Goal: Check status: Check status

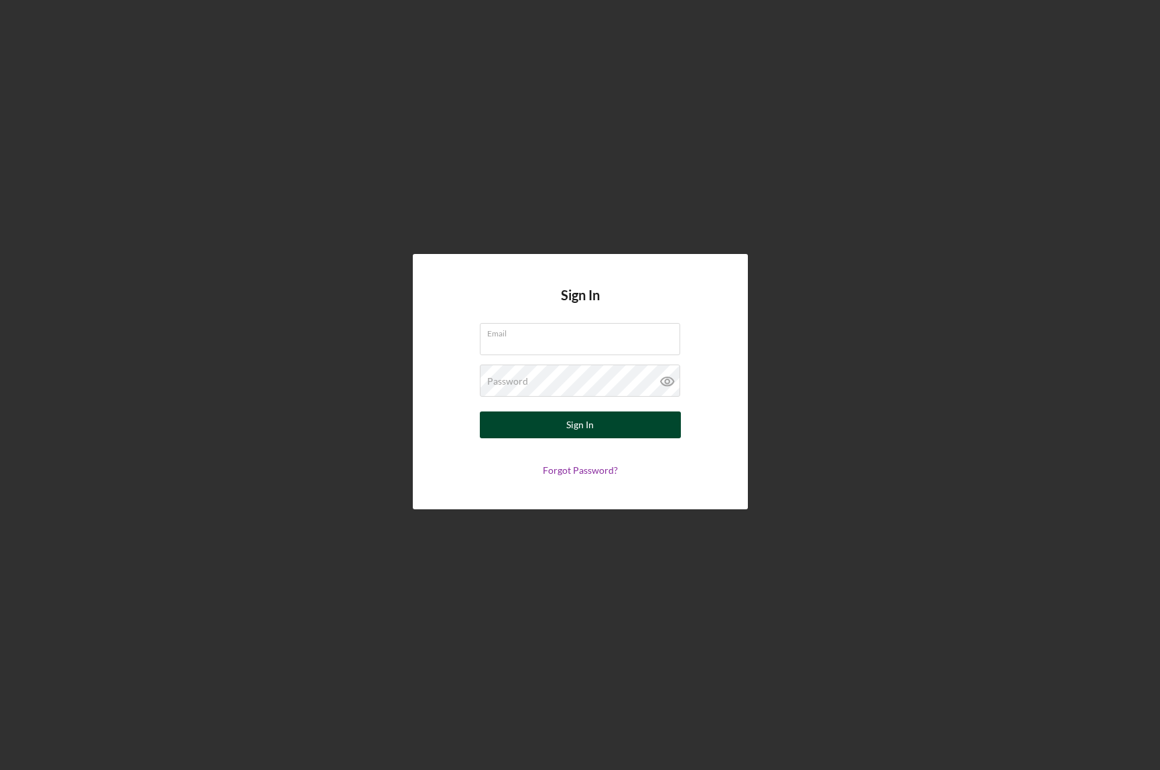
type input "[PERSON_NAME][EMAIL_ADDRESS][PERSON_NAME][DOMAIN_NAME]"
click at [625, 428] on button "Sign In" at bounding box center [580, 424] width 201 height 27
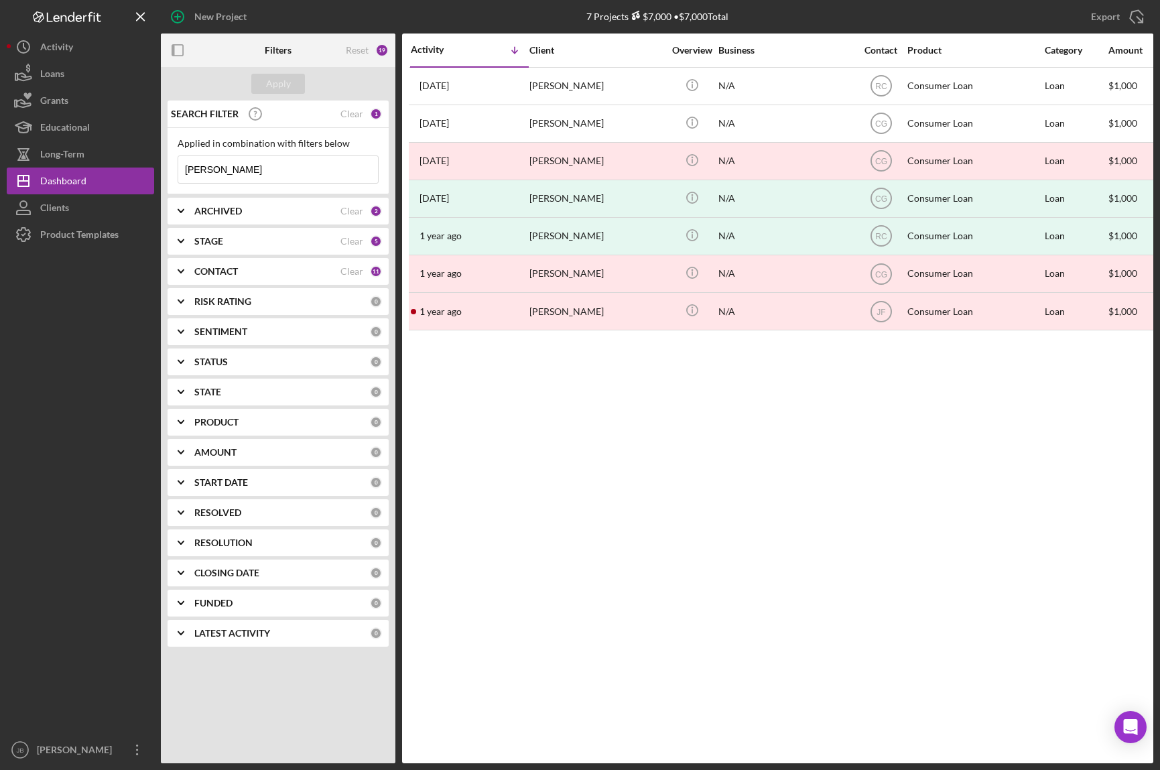
click at [294, 174] on input "[PERSON_NAME]" at bounding box center [278, 169] width 200 height 27
drag, startPoint x: 280, startPoint y: 174, endPoint x: 165, endPoint y: 170, distance: 115.3
click at [167, 170] on div "Applied in combination with filters below [PERSON_NAME] Icon/Menu Close" at bounding box center [277, 161] width 221 height 66
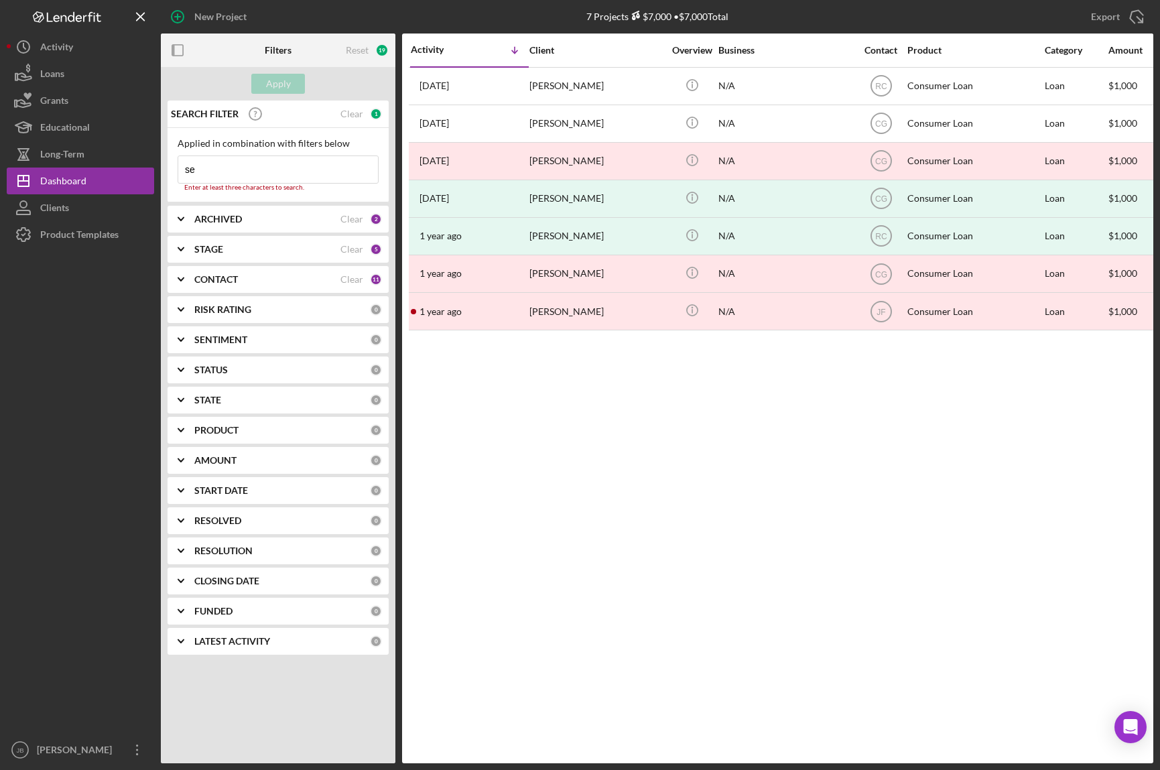
type input "[PERSON_NAME]"
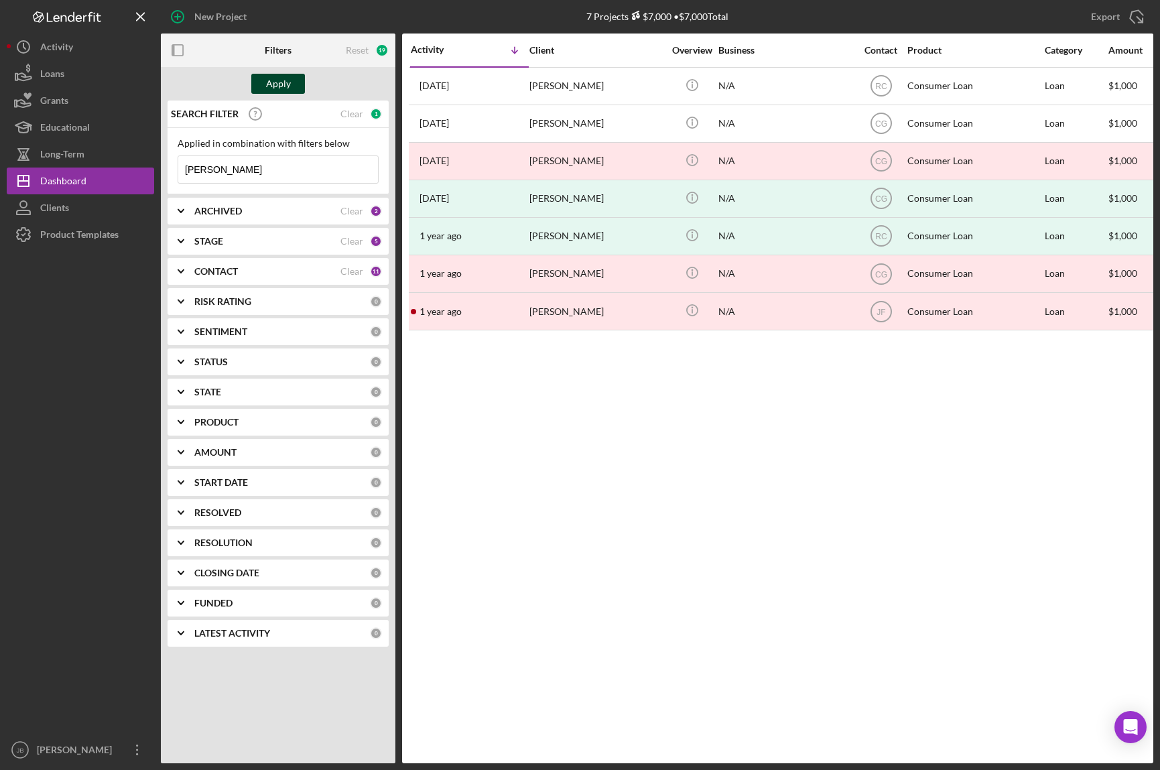
click at [282, 80] on div "Apply" at bounding box center [278, 84] width 25 height 20
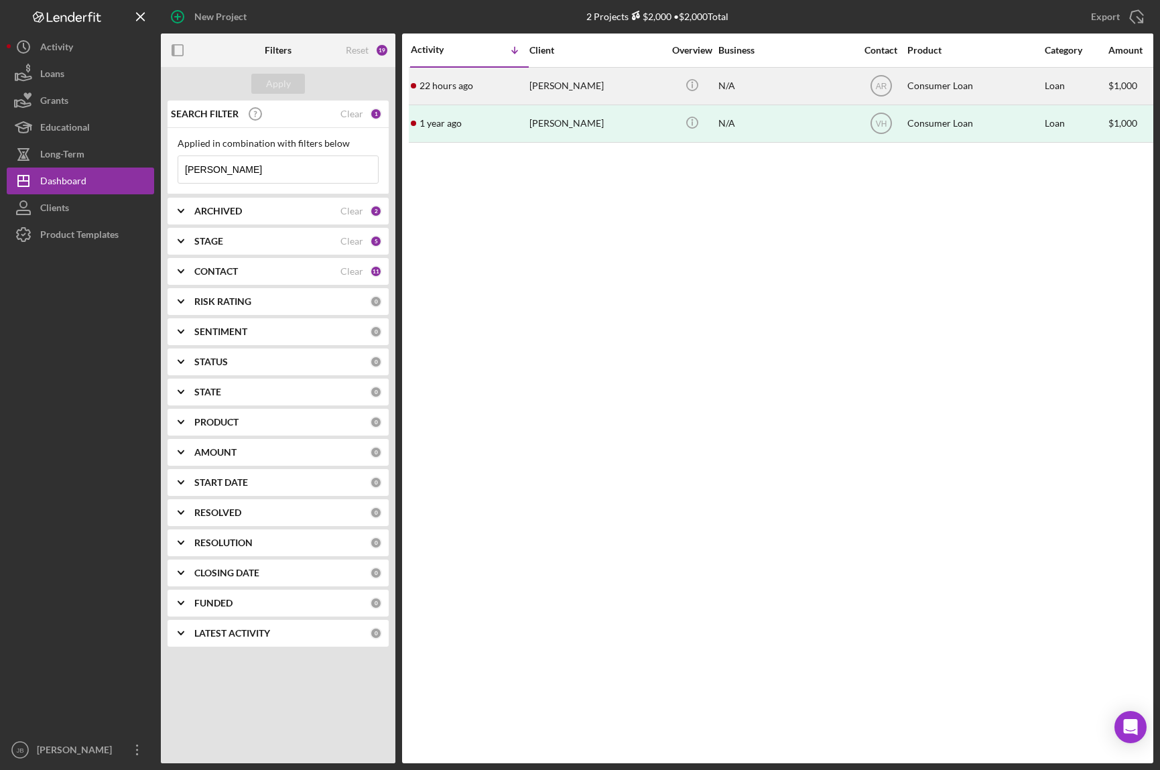
click at [592, 85] on div "[PERSON_NAME]" at bounding box center [596, 86] width 134 height 36
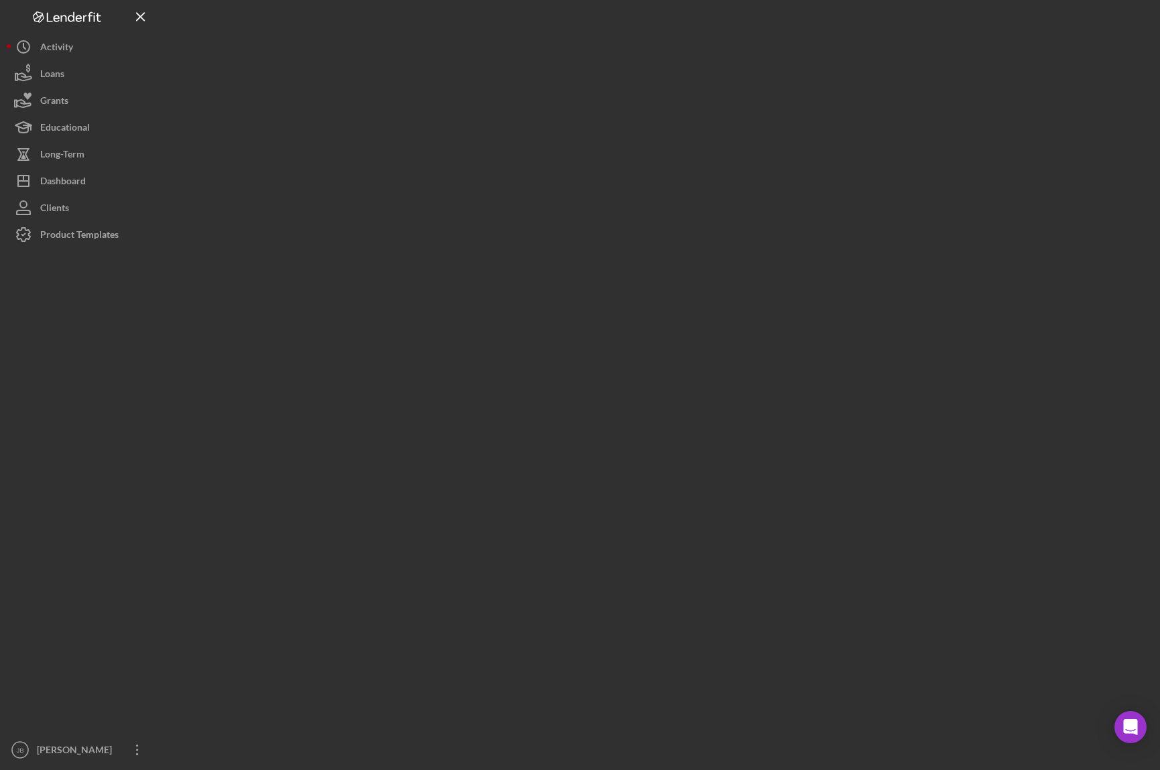
click at [592, 85] on div at bounding box center [657, 381] width 992 height 763
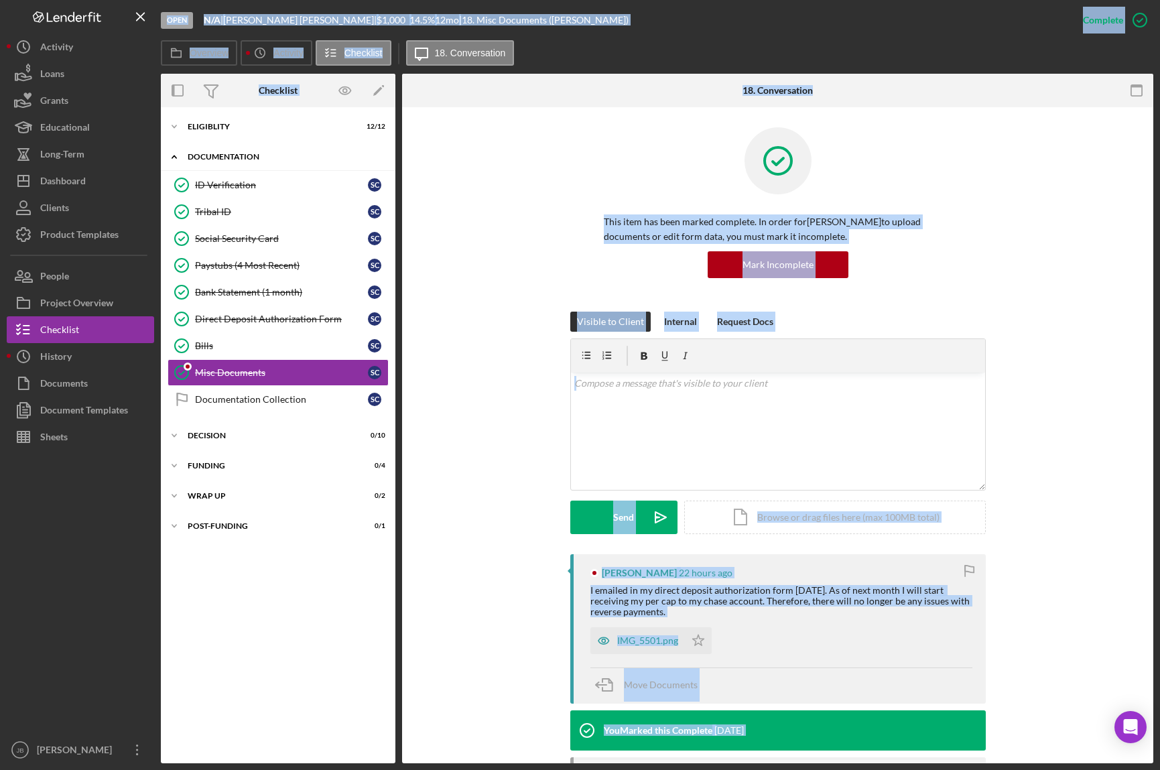
click at [281, 163] on div "Icon/Expander Documentation 8 / 9" at bounding box center [278, 156] width 234 height 27
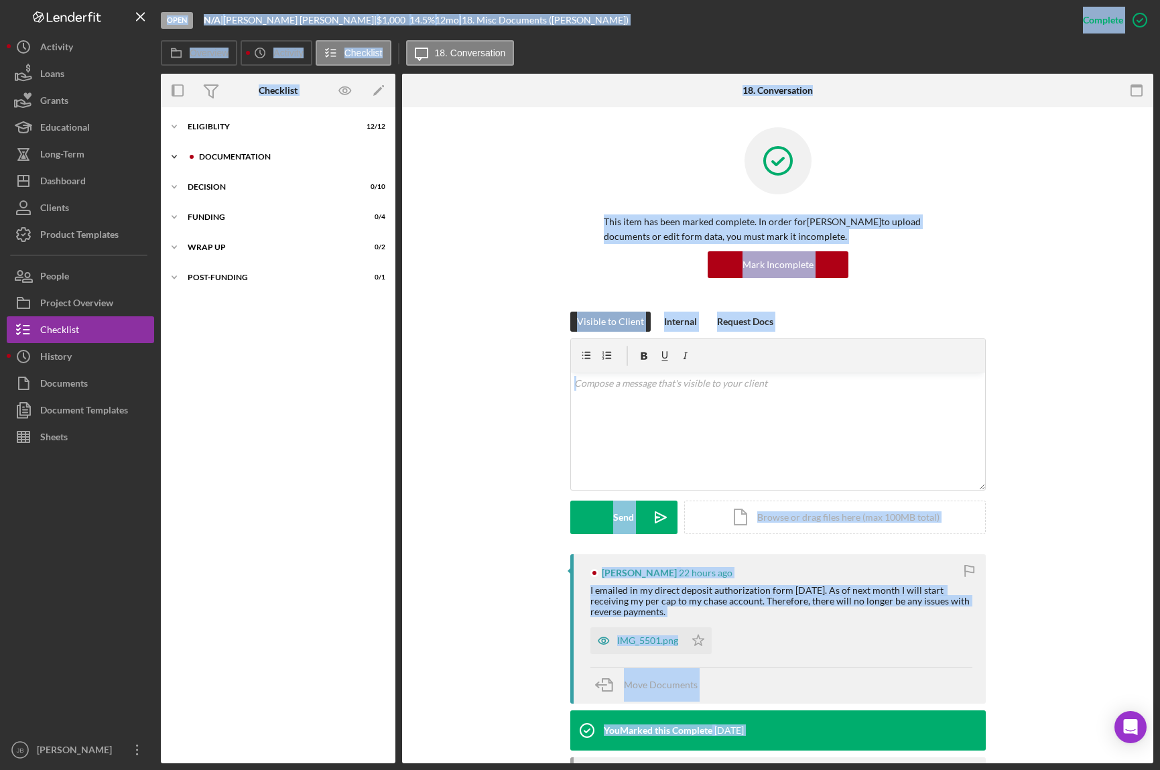
click at [281, 163] on div "Icon/Expander Documentation 8 / 9" at bounding box center [278, 156] width 234 height 27
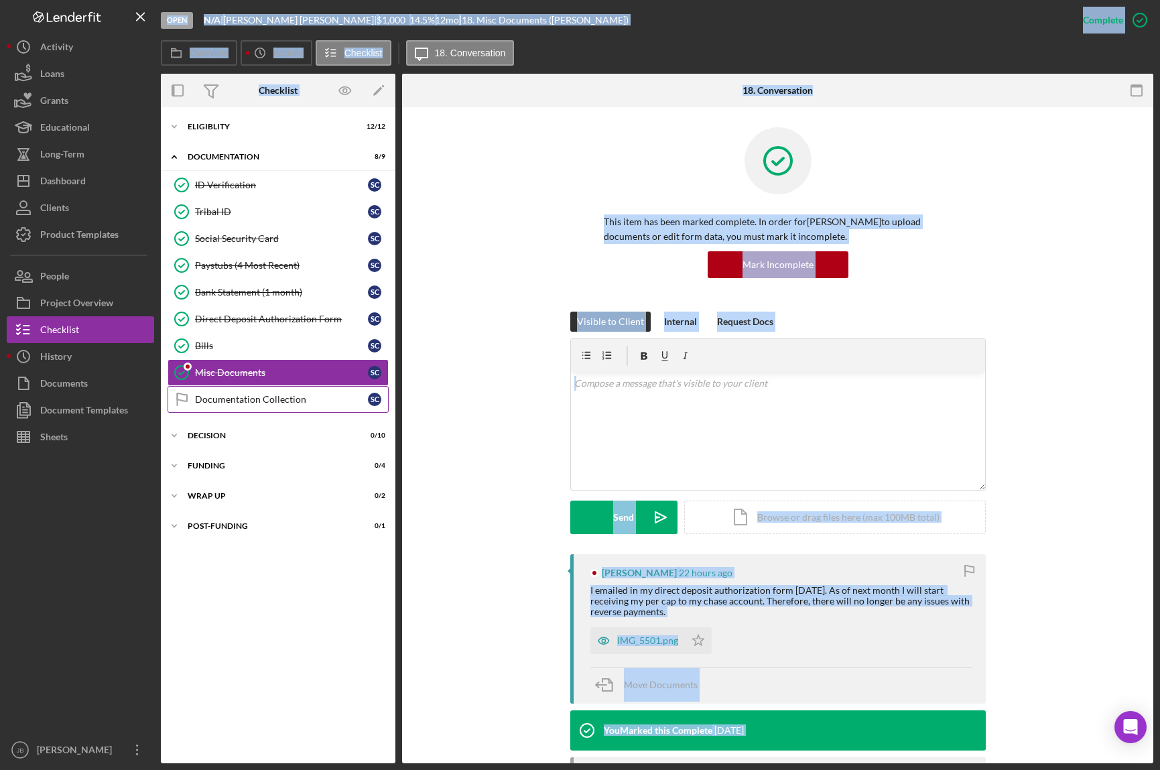
click at [293, 393] on link "Documentation Collection Documentation Collection S C" at bounding box center [277, 399] width 221 height 27
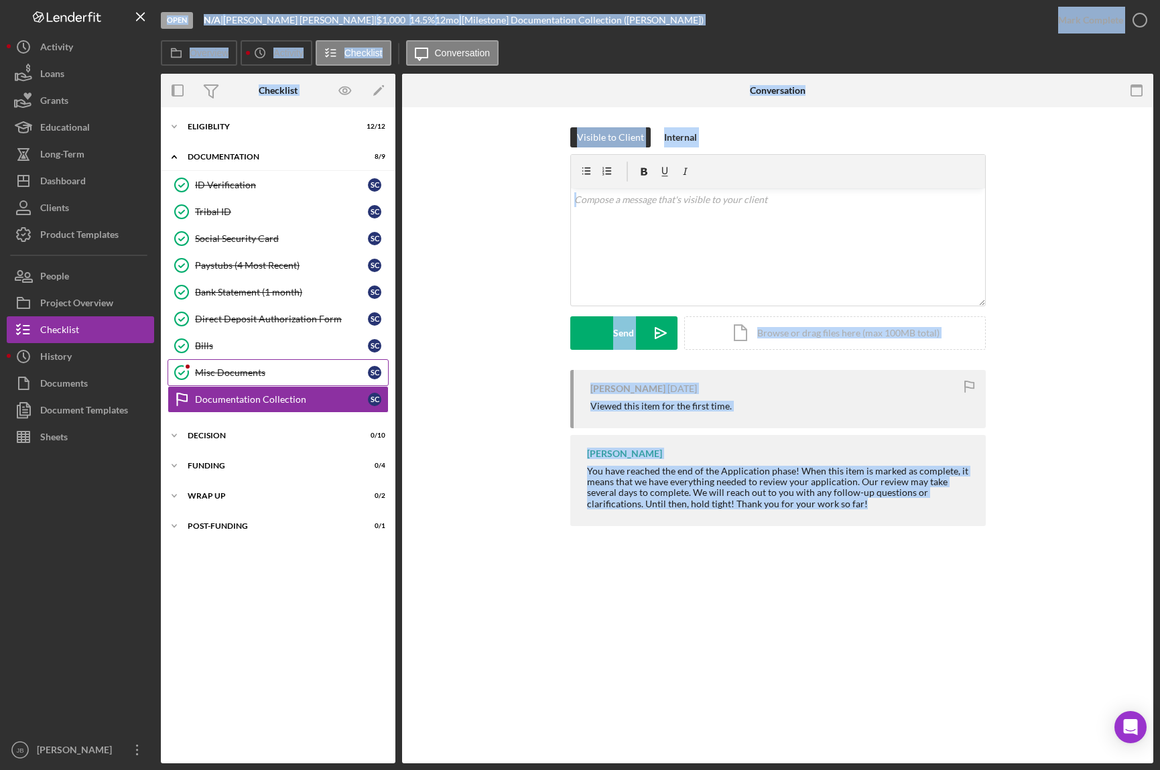
click at [295, 384] on link "Misc Documents Misc Documents S C" at bounding box center [277, 372] width 221 height 27
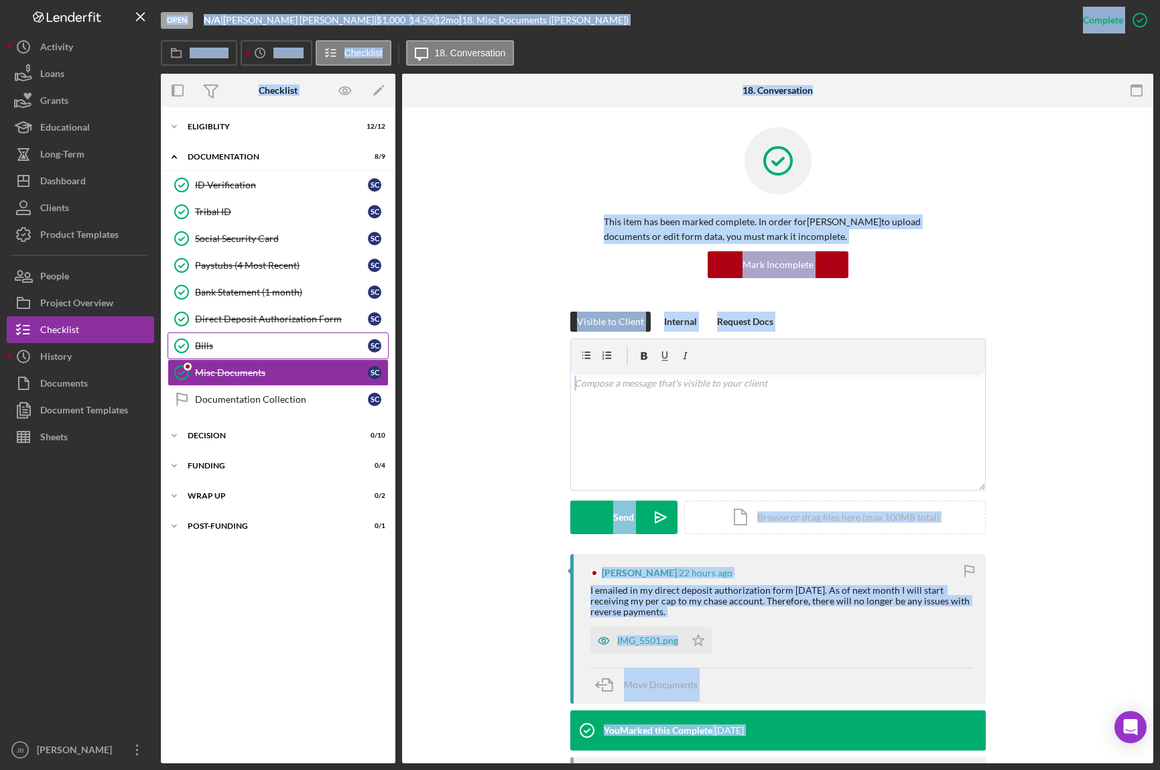
click at [299, 348] on div "Bills" at bounding box center [281, 345] width 173 height 11
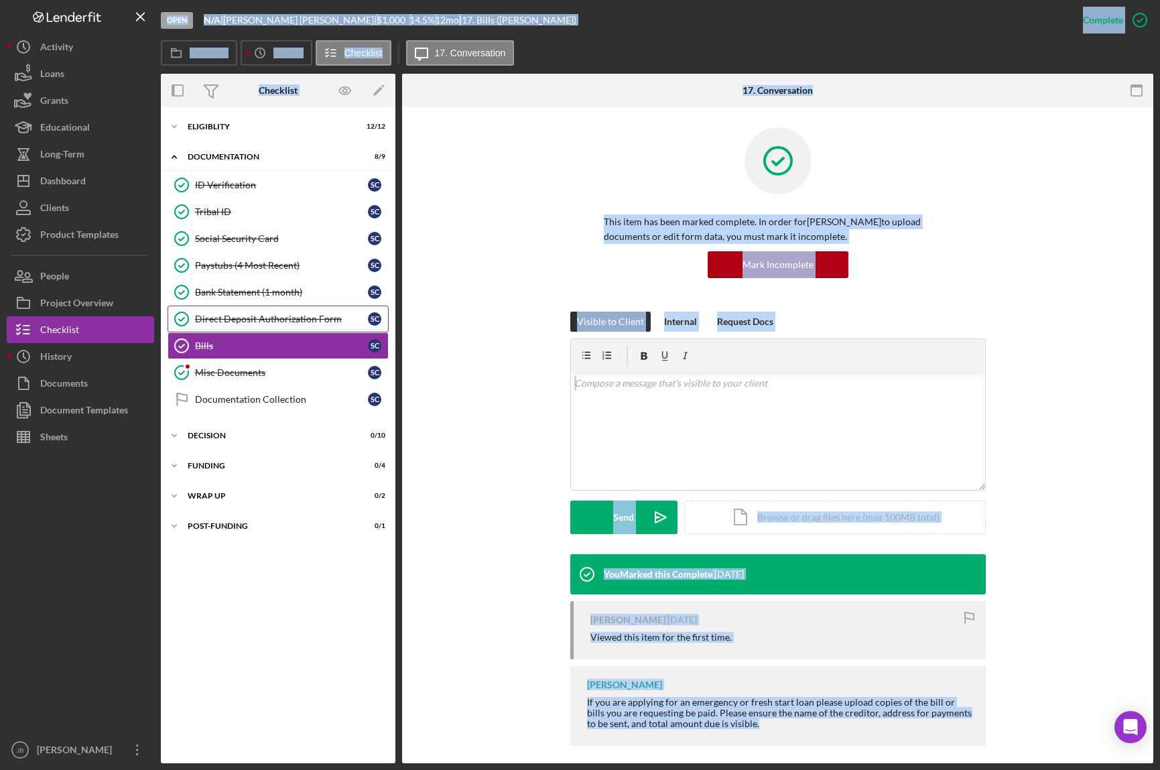
click at [293, 317] on div "Direct Deposit Authorization Form" at bounding box center [281, 319] width 173 height 11
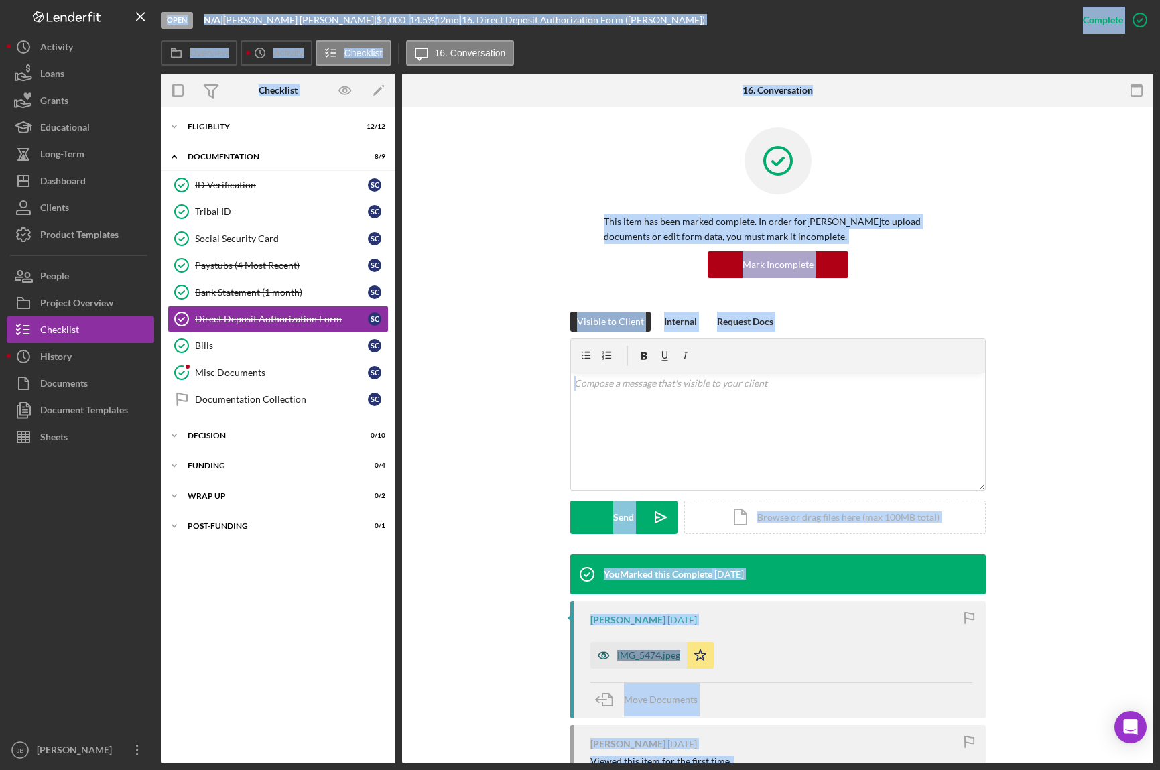
click at [657, 654] on div "IMG_5474.jpeg" at bounding box center [648, 655] width 63 height 11
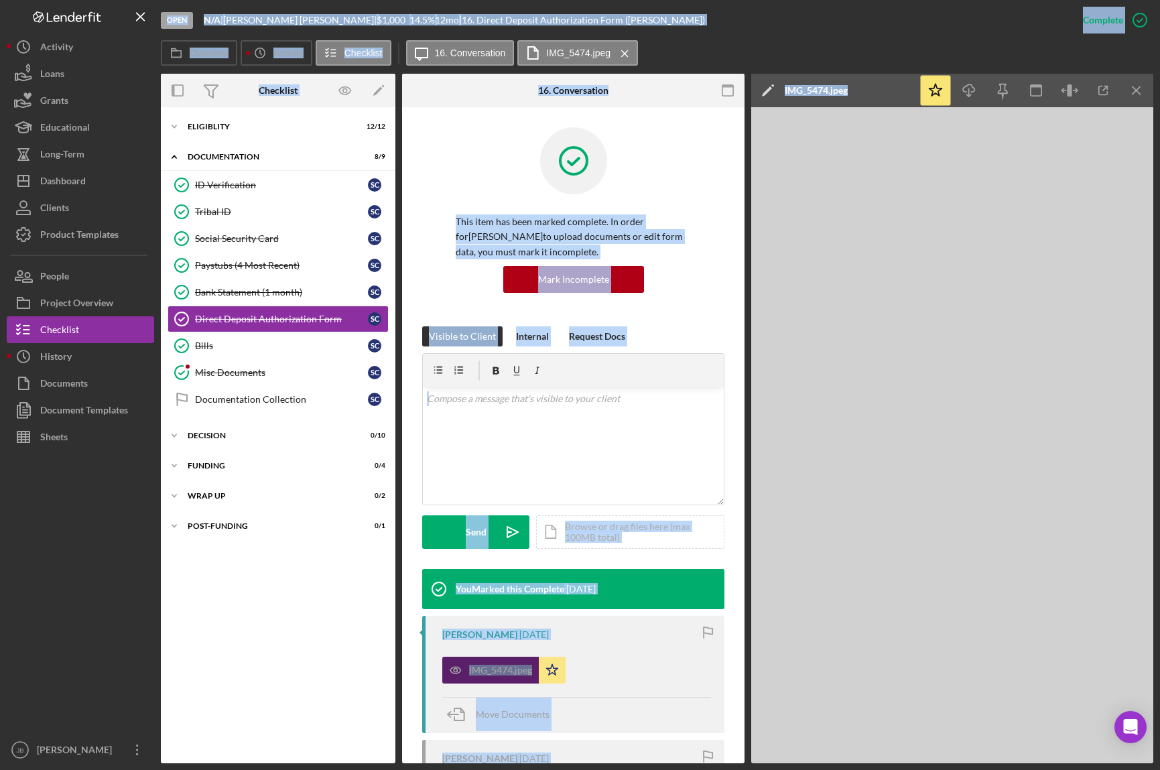
click at [657, 654] on div "IMG_5474.jpeg Icon/Star" at bounding box center [576, 666] width 269 height 33
click at [988, 732] on img at bounding box center [952, 435] width 402 height 656
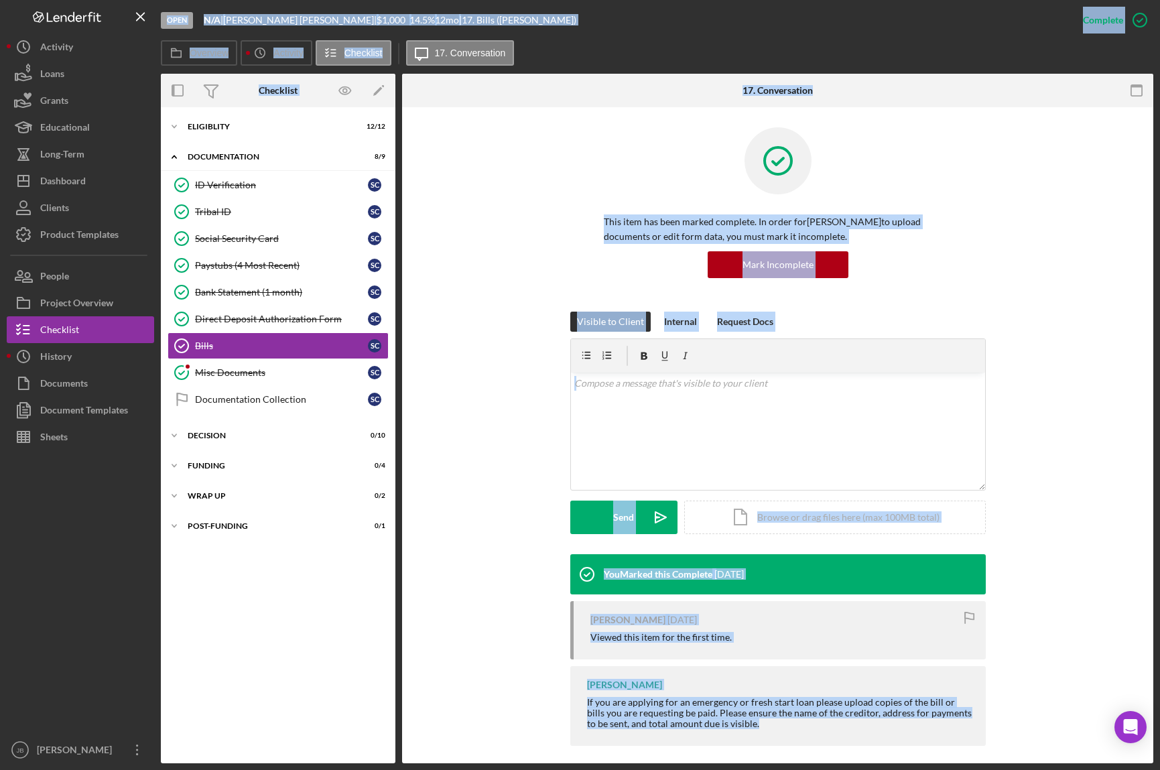
click at [1013, 250] on div "This item has been marked complete. In order for [PERSON_NAME] to upload docume…" at bounding box center [777, 219] width 711 height 184
